Goal: Find specific page/section: Find specific page/section

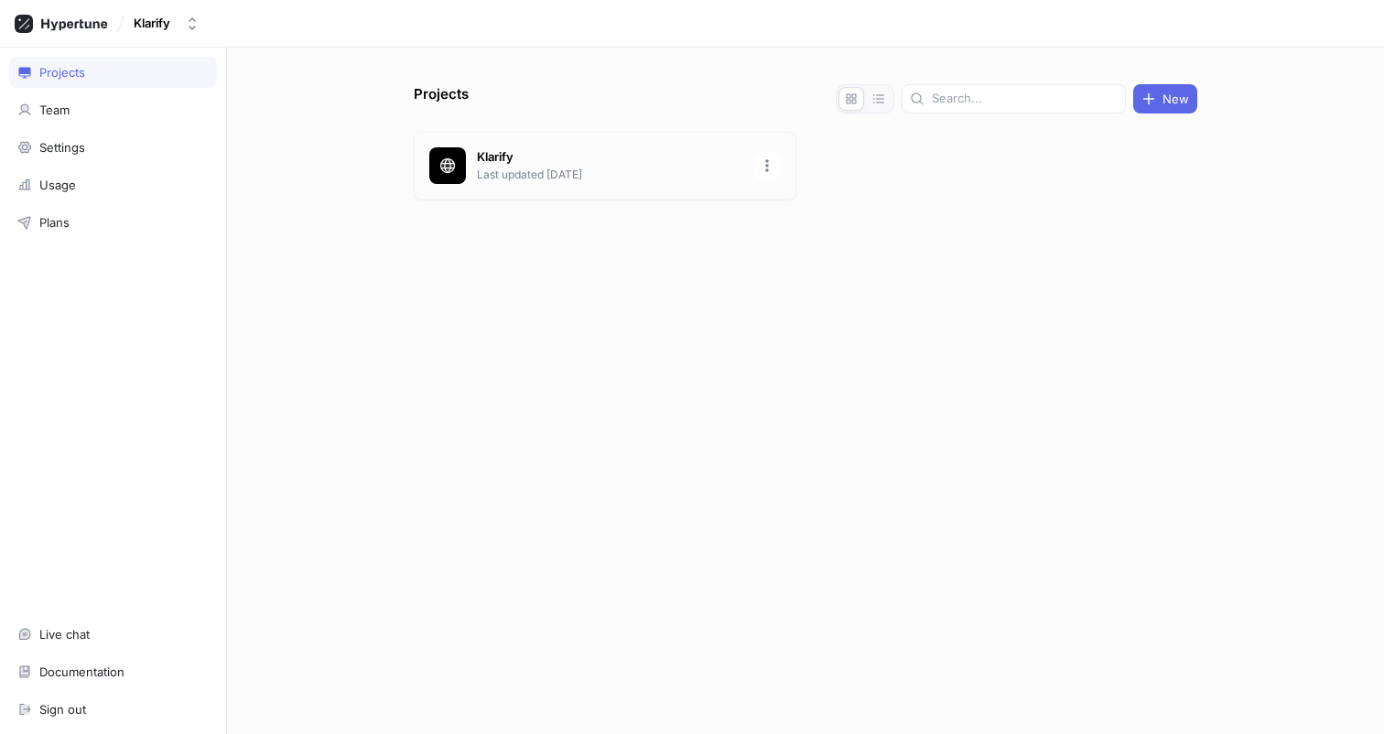
click at [506, 199] on div "Klarify Last updated [DATE]" at bounding box center [605, 166] width 383 height 68
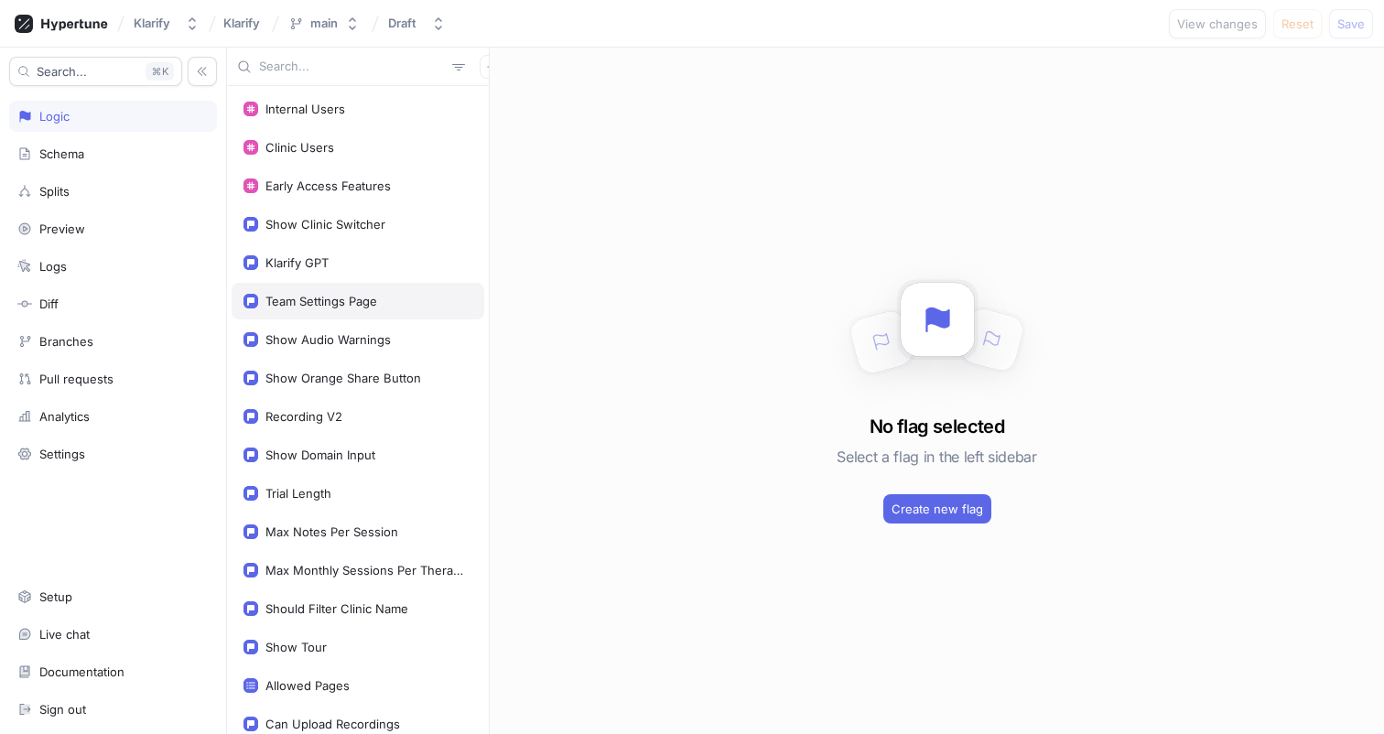
click at [352, 286] on div "Team Settings Page" at bounding box center [358, 301] width 253 height 37
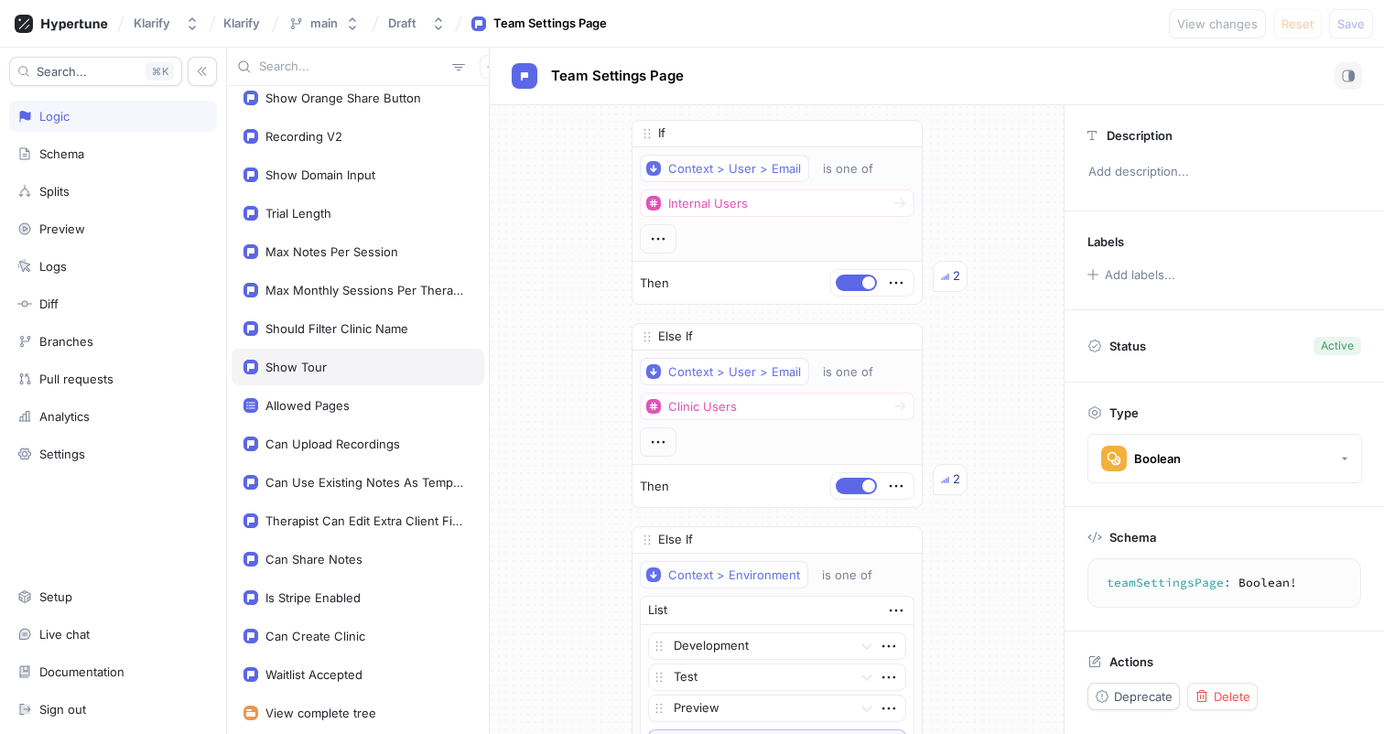
scroll to position [291, 0]
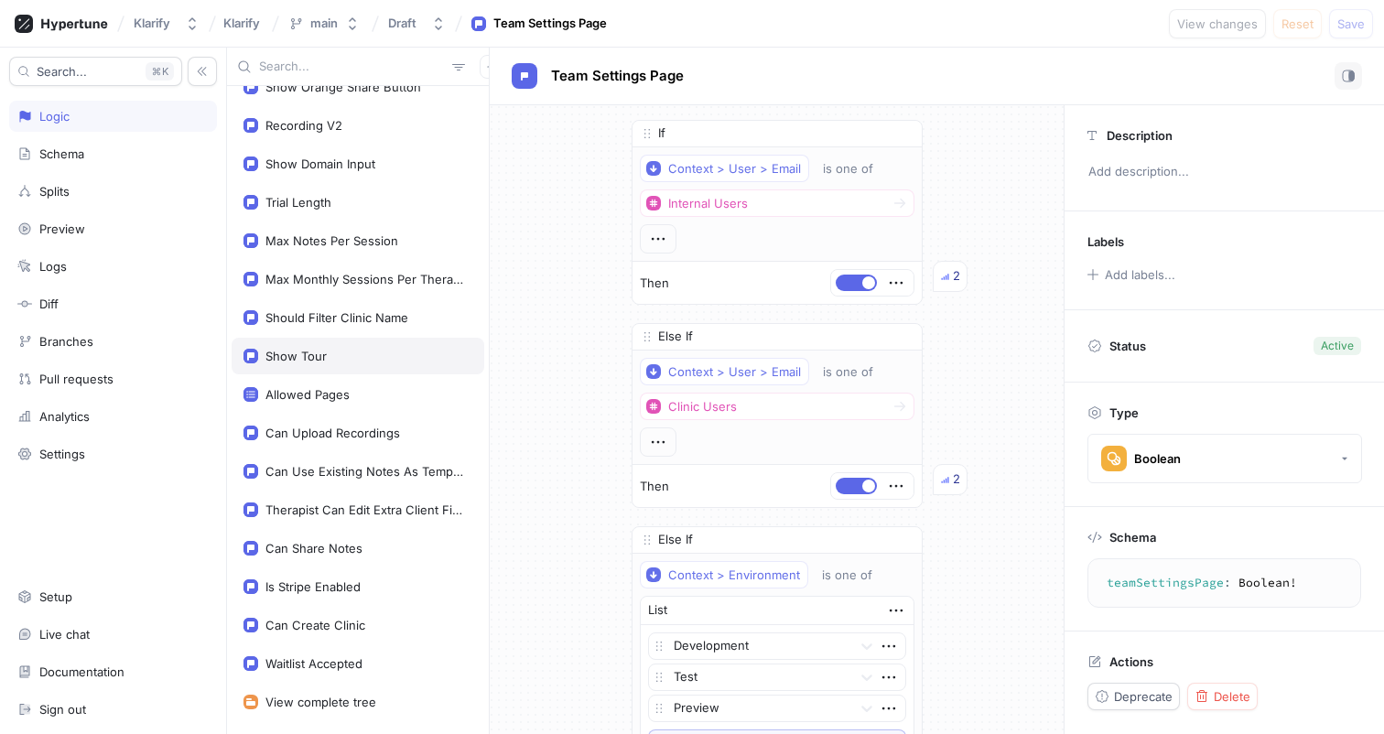
click at [378, 497] on div "Therapist Can Edit Extra Client Fields" at bounding box center [358, 510] width 253 height 37
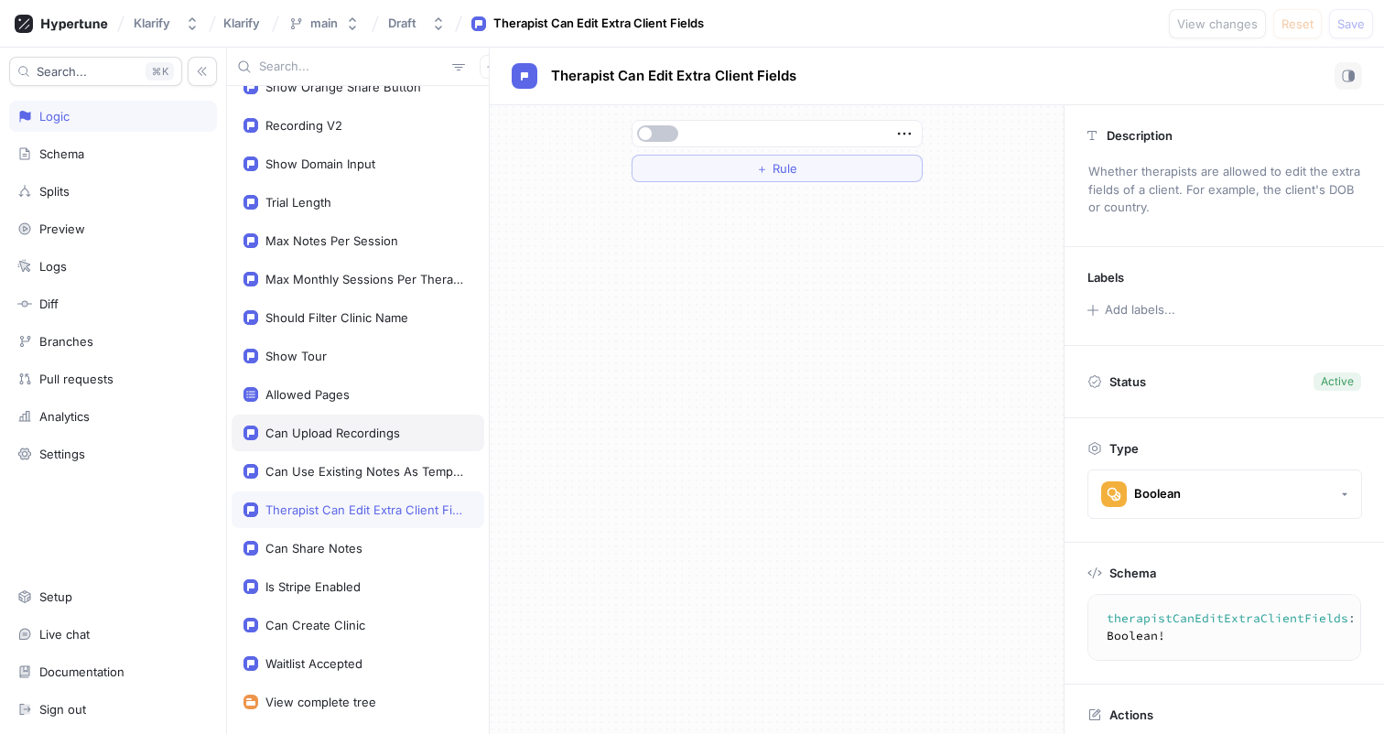
click at [384, 435] on div "Can Upload Recordings" at bounding box center [332, 433] width 135 height 15
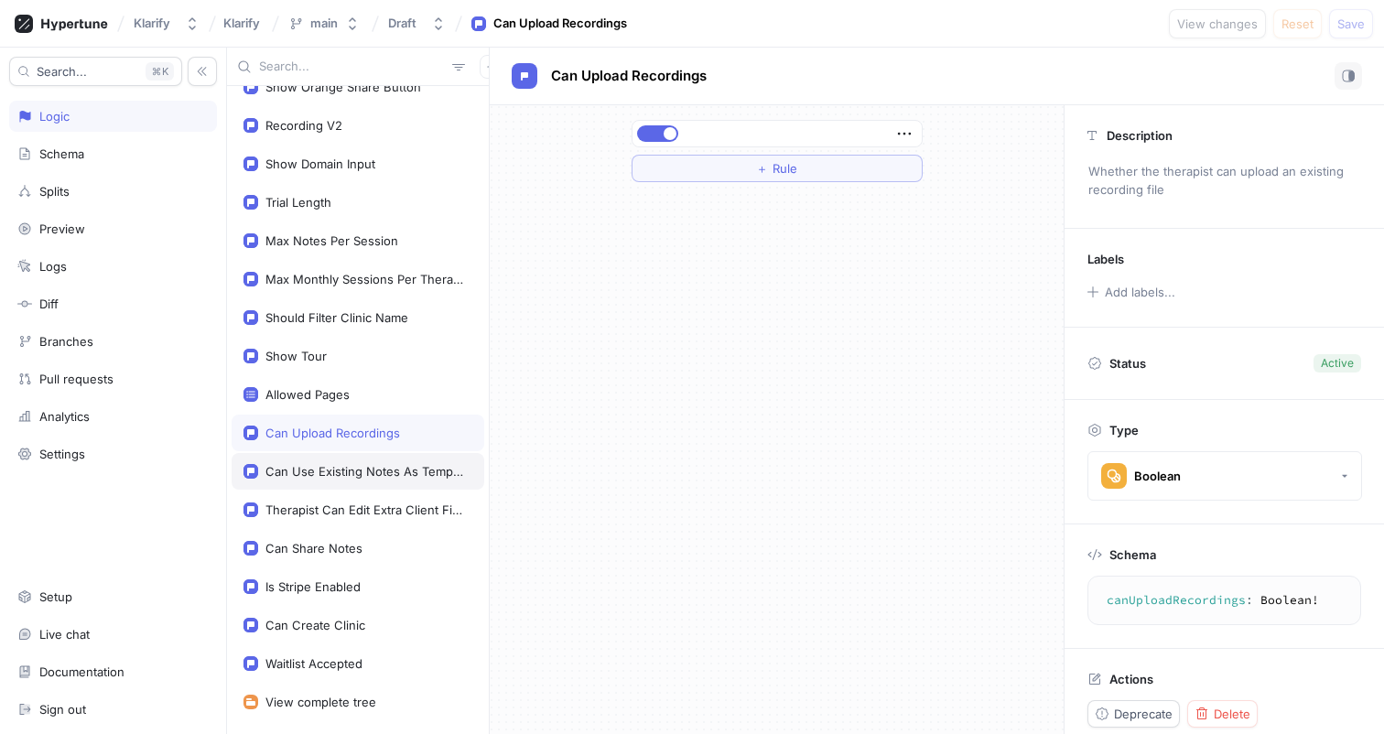
click at [384, 481] on div "Can Use Existing Notes As Template References" at bounding box center [358, 471] width 253 height 37
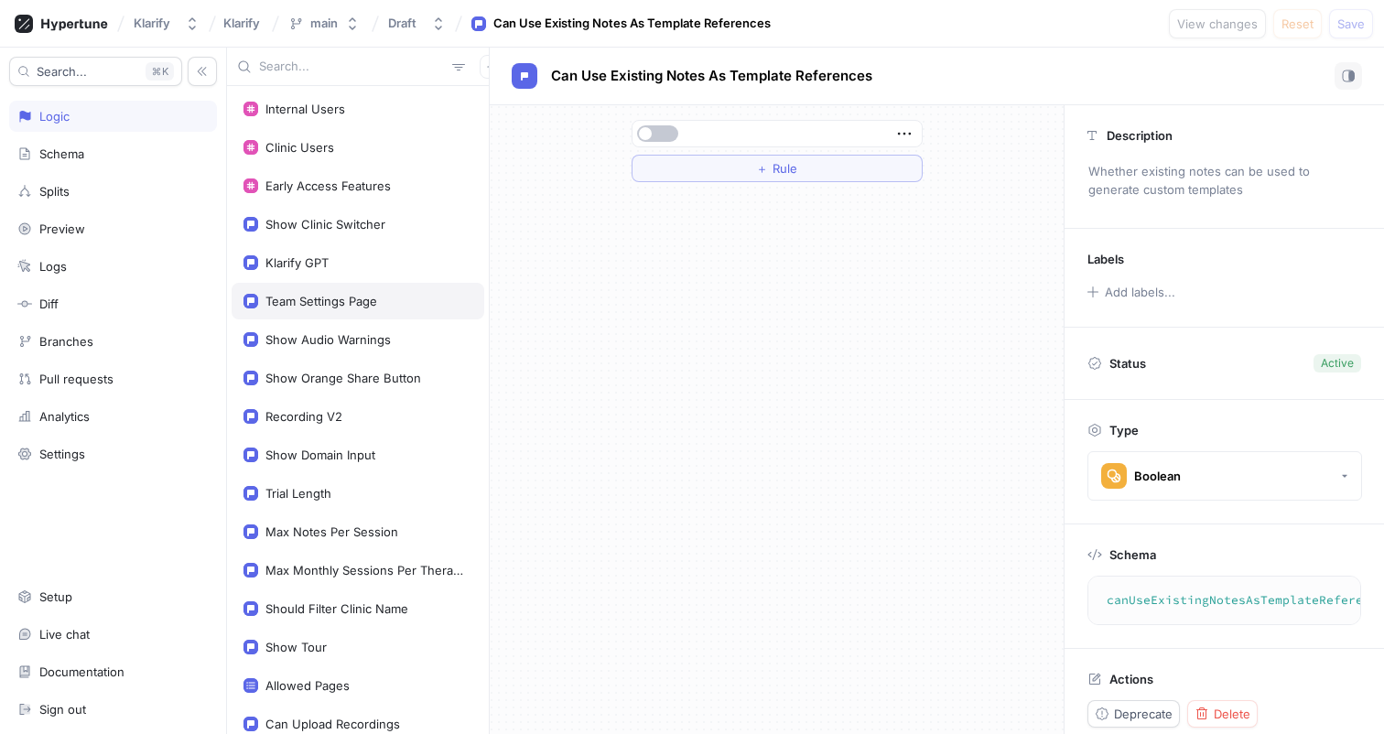
click at [366, 305] on div "Team Settings Page" at bounding box center [321, 301] width 112 height 15
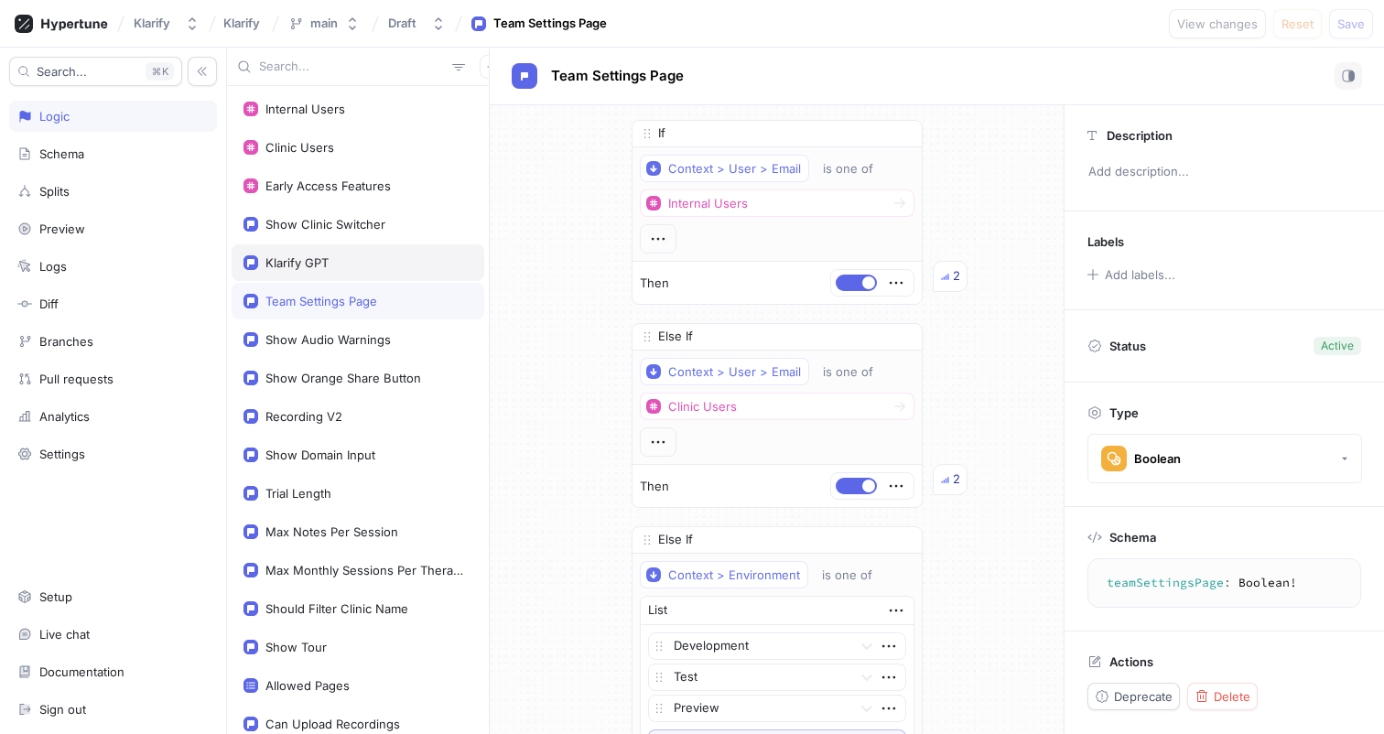
click at [359, 263] on div "Klarify GPT" at bounding box center [358, 262] width 229 height 15
type textarea "klarifyGPT: Boolean!"
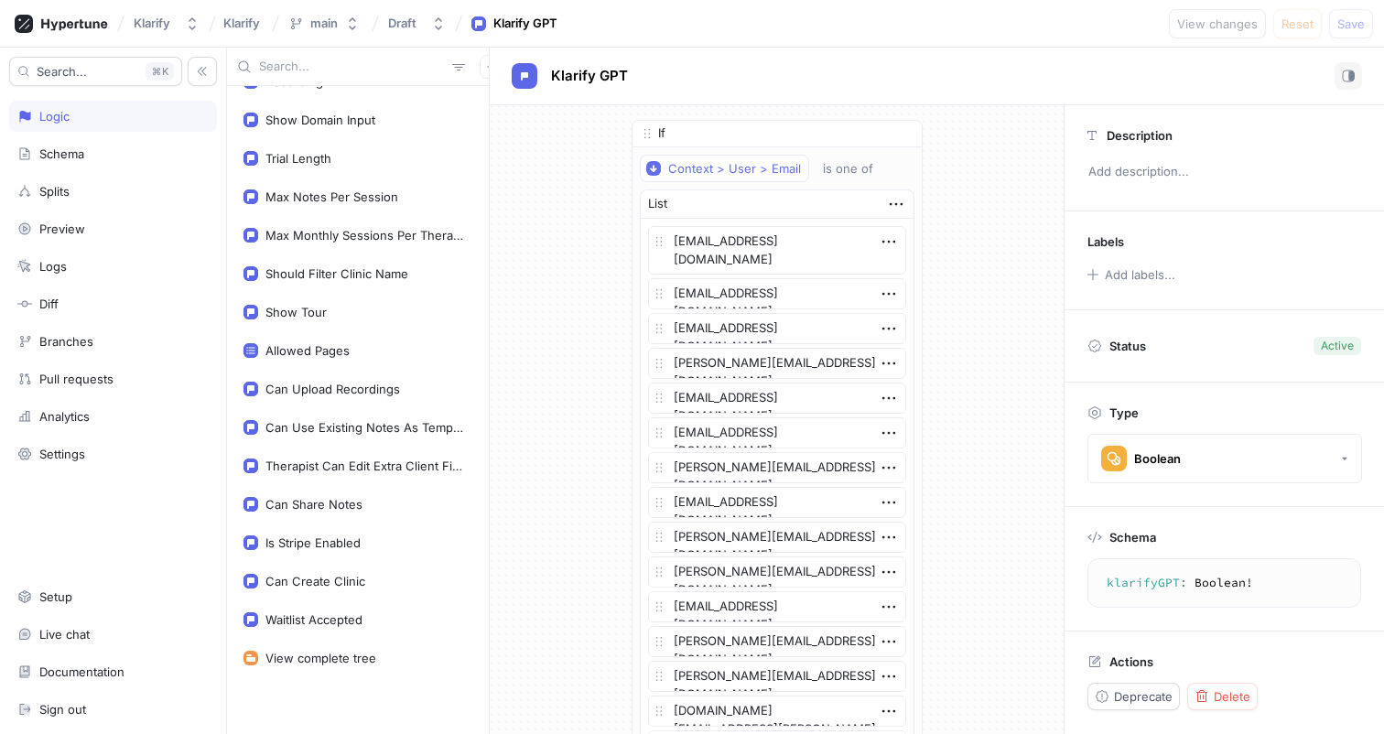
scroll to position [336, 0]
type textarea "x"
